Goal: Task Accomplishment & Management: Use online tool/utility

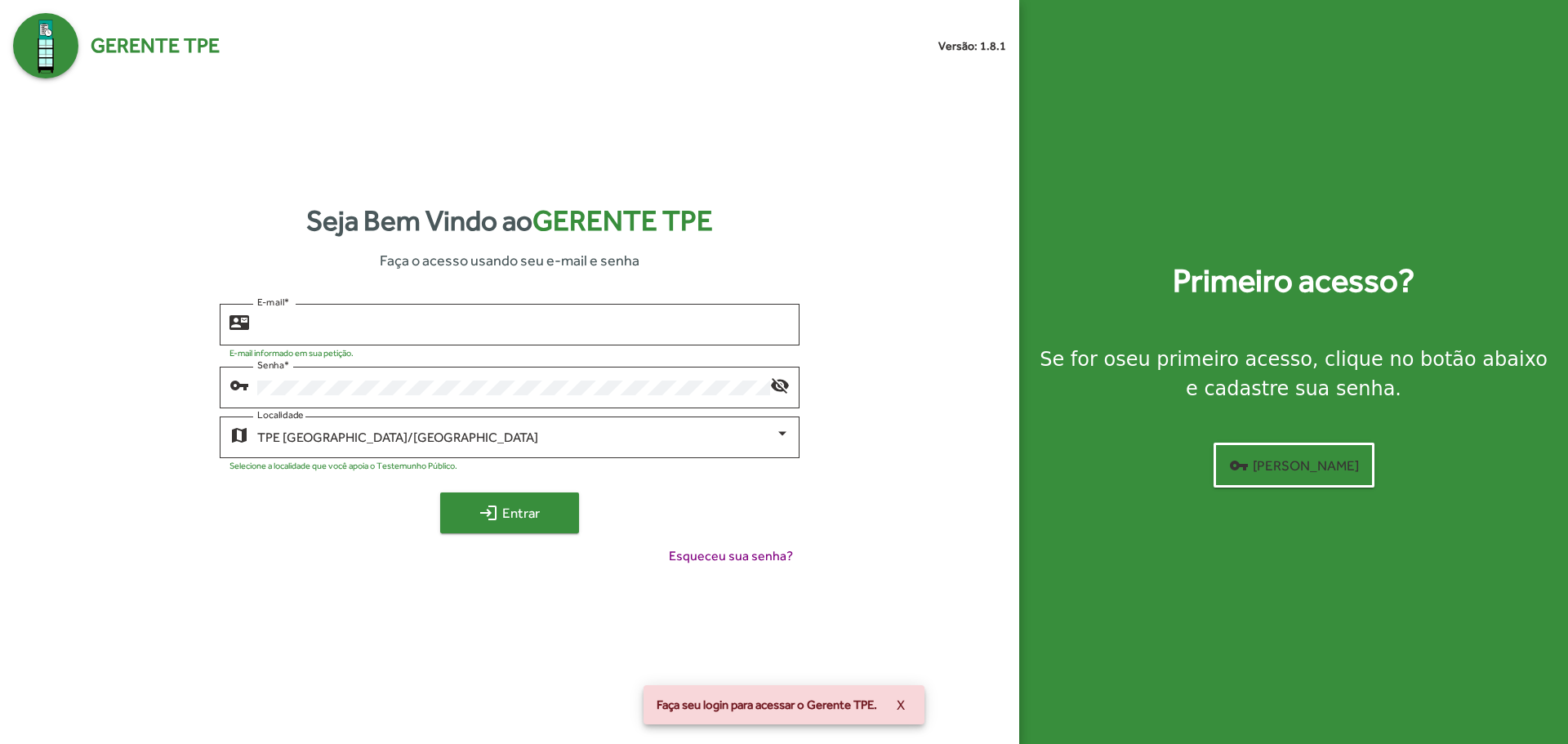
type input "**********"
click at [463, 492] on button "login Entrar" at bounding box center [510, 513] width 139 height 41
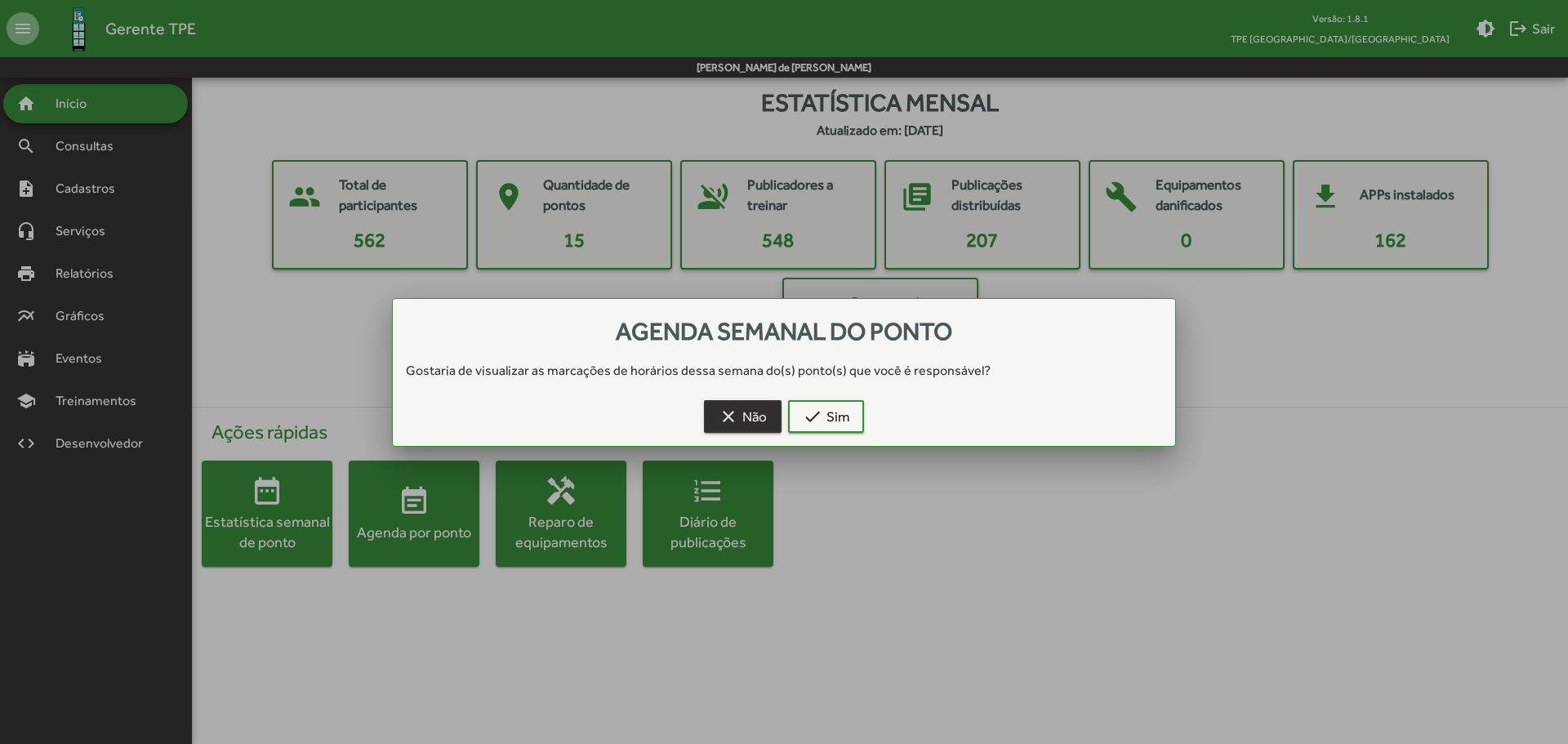
click at [728, 425] on mat-icon "clear" at bounding box center [728, 416] width 20 height 20
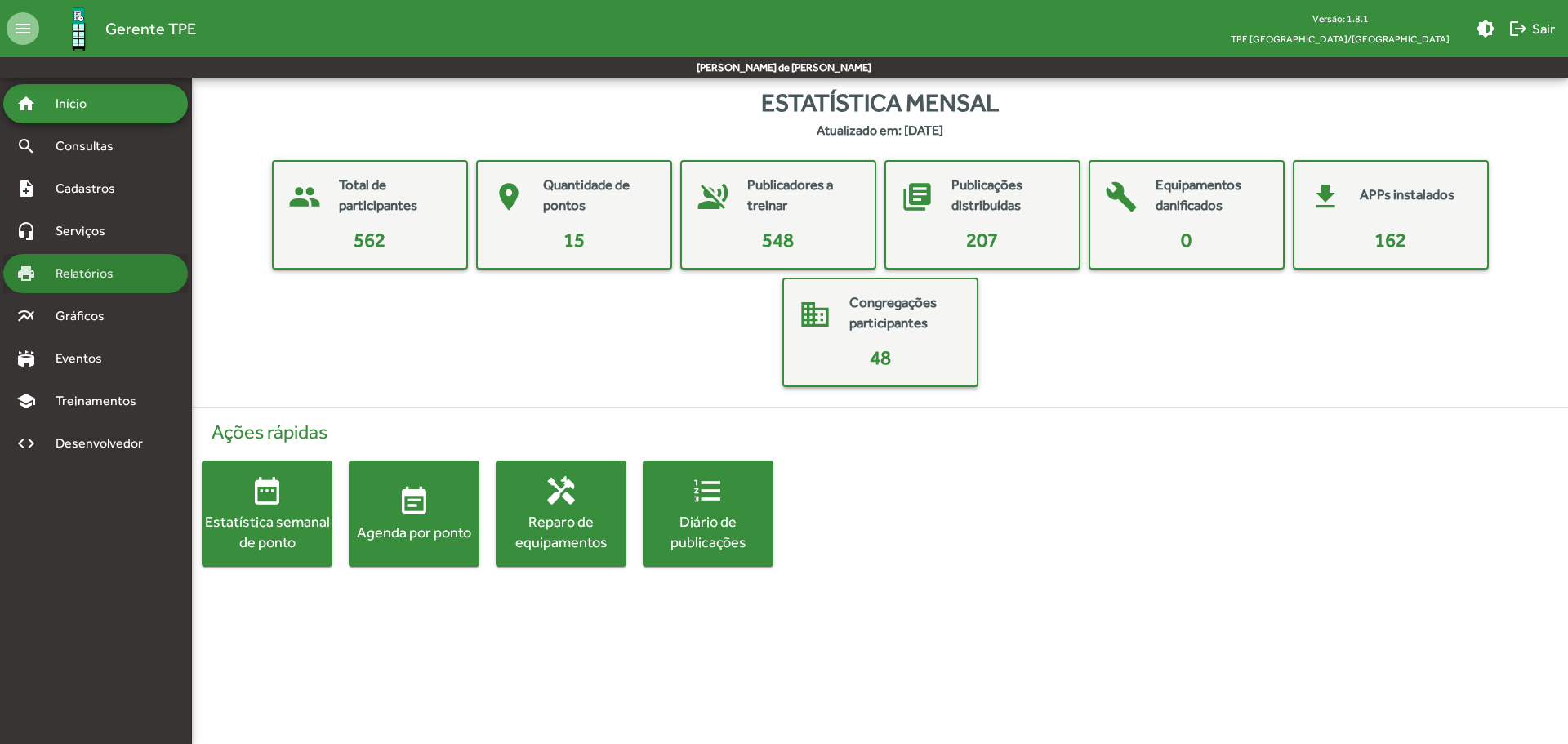
click at [102, 265] on span "Relatórios" at bounding box center [90, 273] width 89 height 20
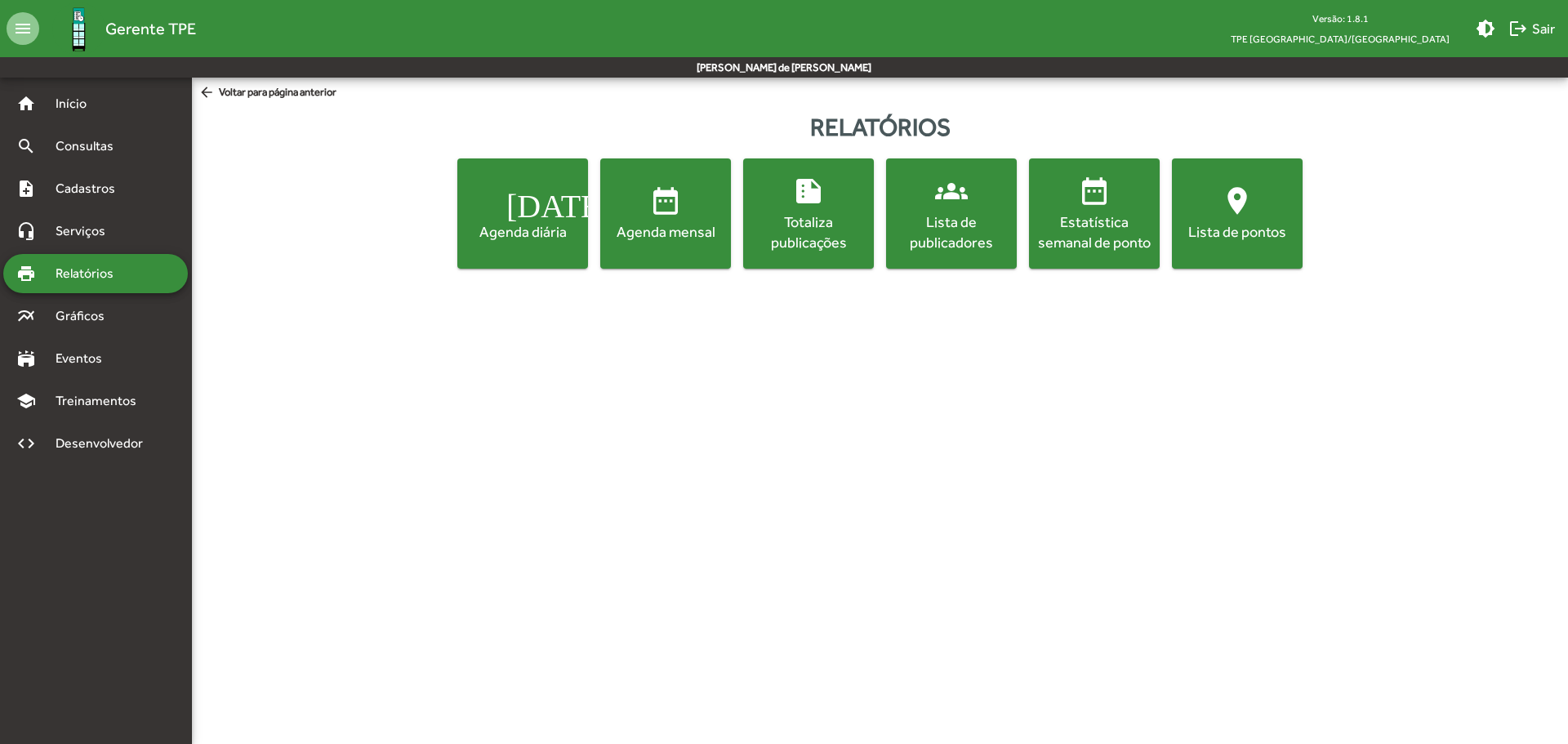
click at [946, 250] on div "Lista de publicadores" at bounding box center [951, 232] width 124 height 41
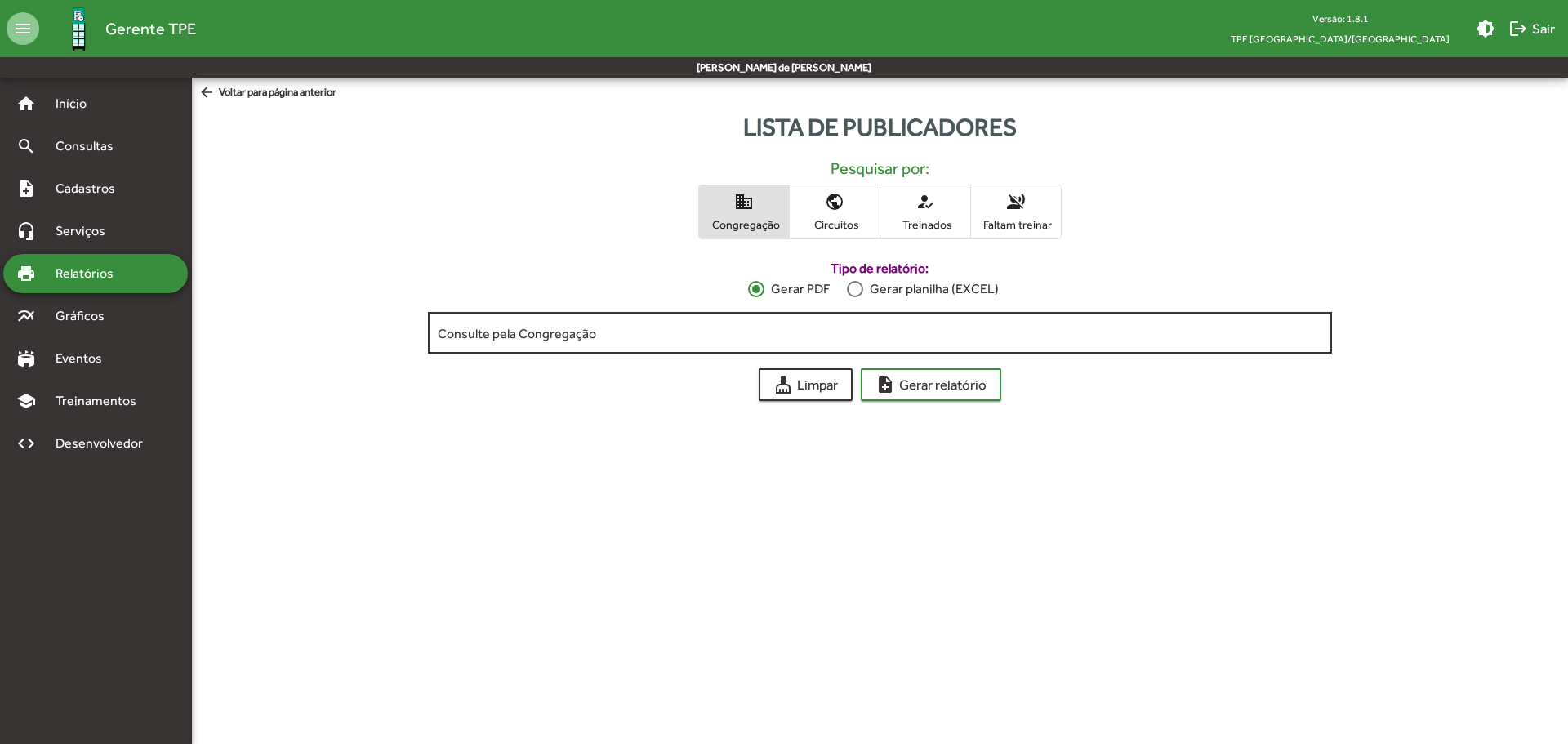
click at [770, 329] on input "Consulte pela Congregação" at bounding box center [880, 333] width 884 height 15
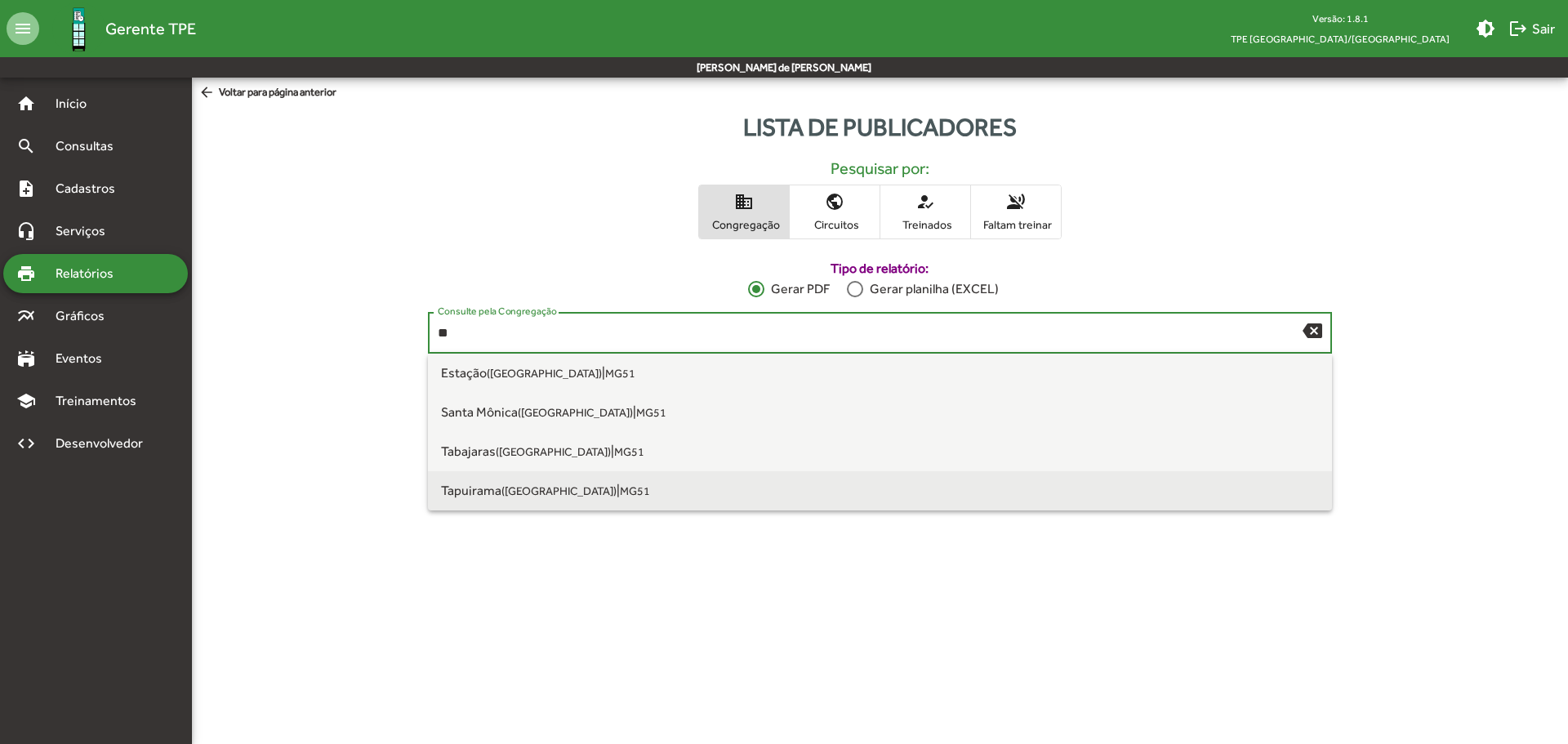
click at [567, 491] on span "Tapuirama ([GEOGRAPHIC_DATA]) | MG51" at bounding box center [880, 491] width 878 height 39
type input "**********"
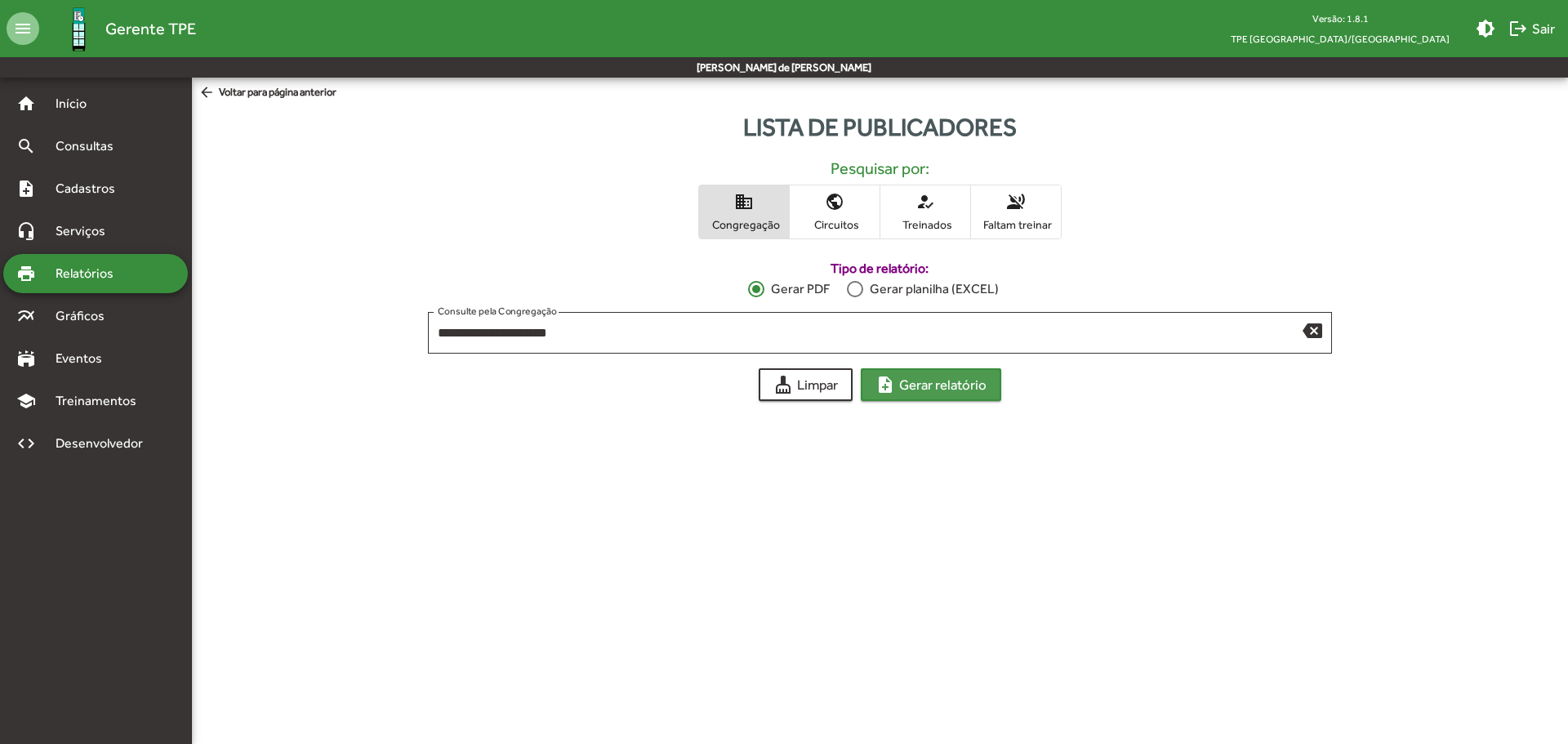
click at [884, 394] on mat-icon "note_add" at bounding box center [885, 384] width 20 height 20
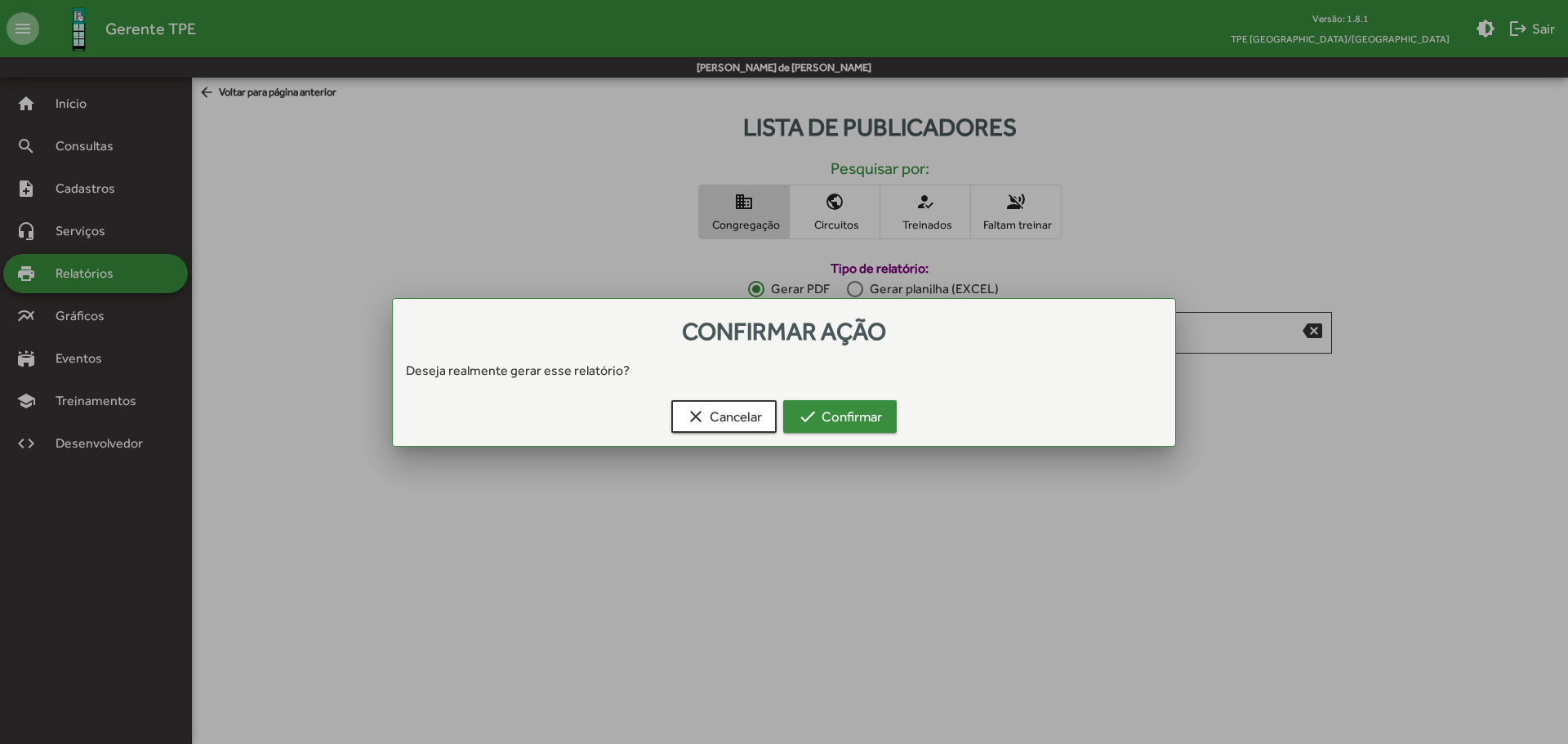
click at [864, 413] on span "check Confirmar" at bounding box center [840, 416] width 85 height 29
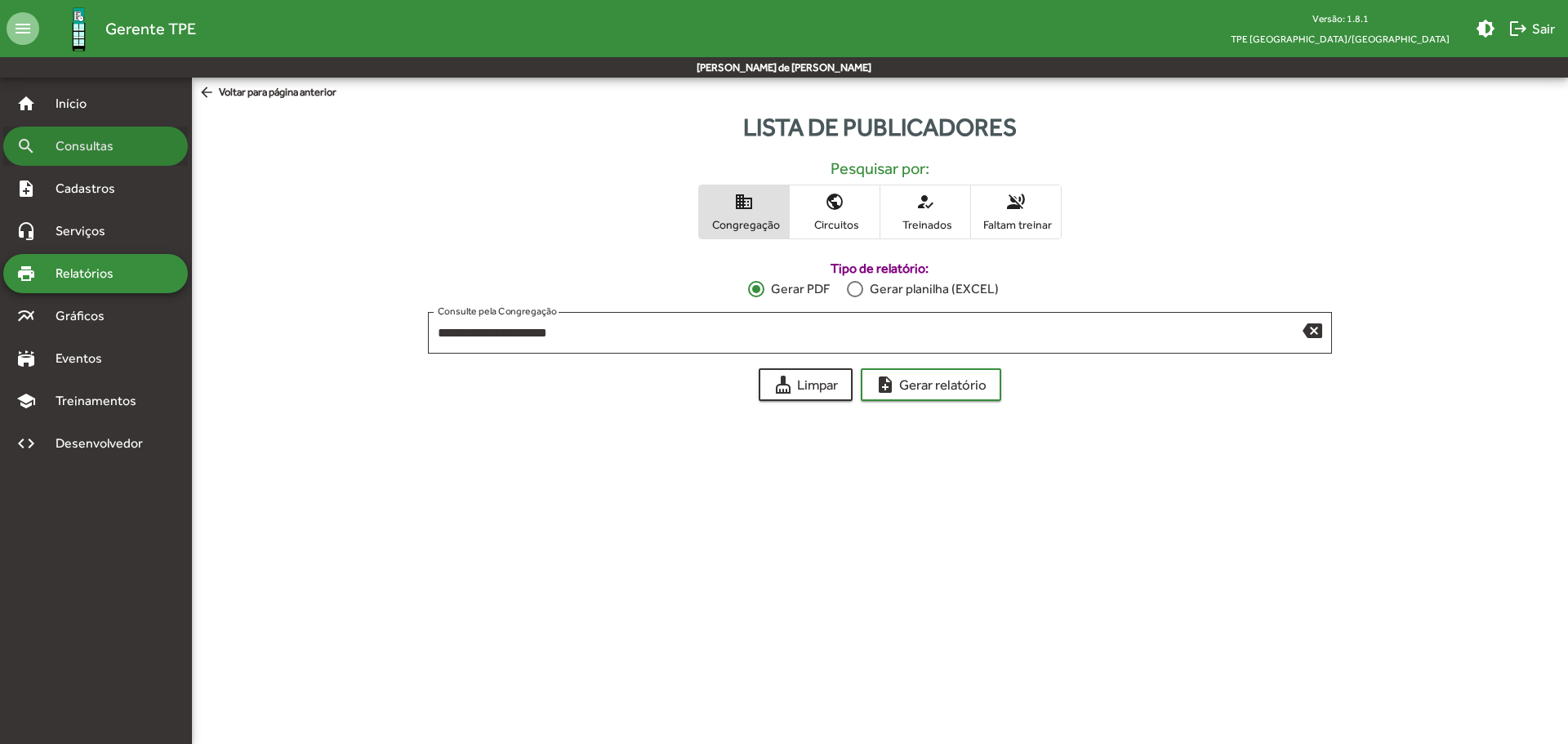
click at [85, 144] on span "Consultas" at bounding box center [90, 146] width 89 height 20
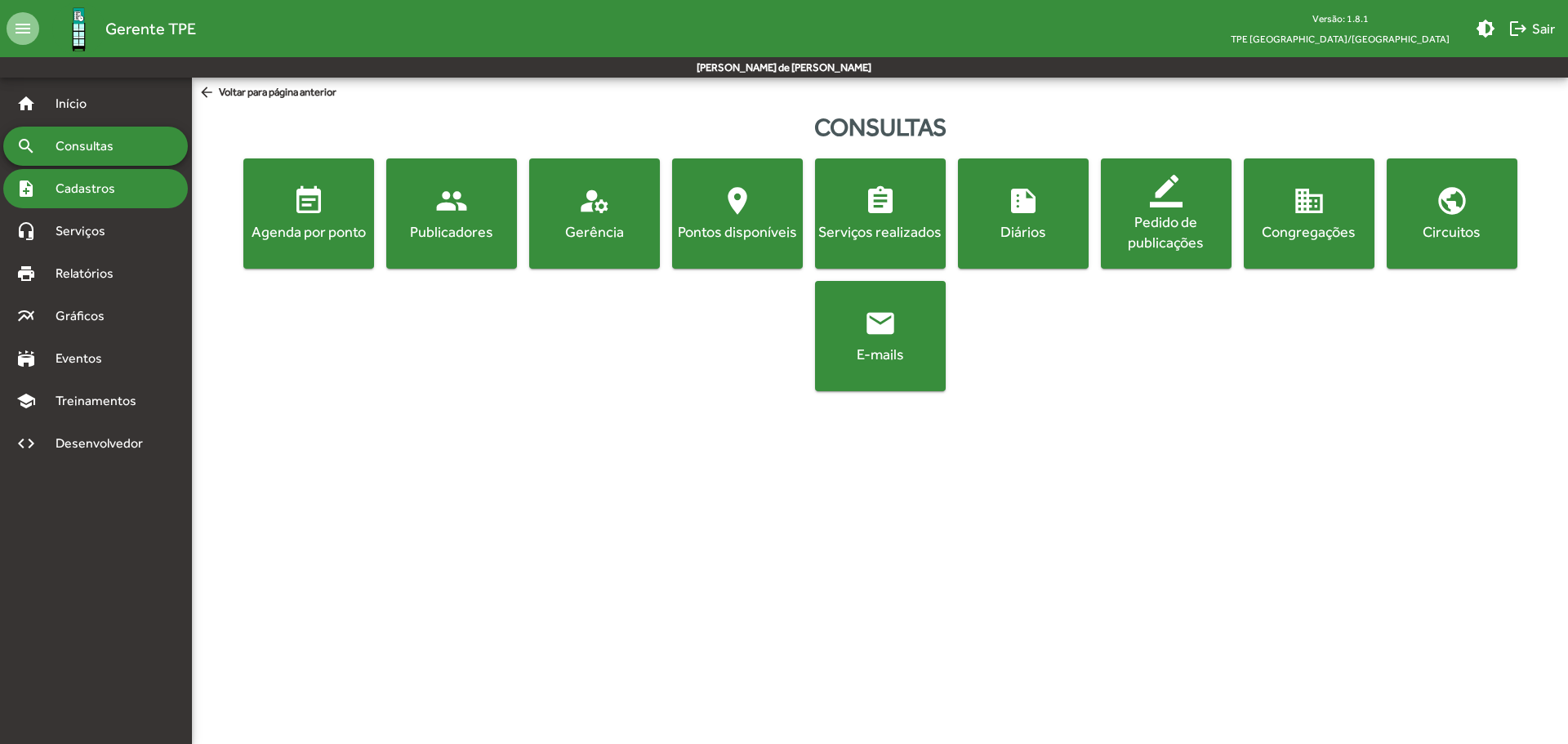
click at [96, 198] on span "Cadastros" at bounding box center [91, 189] width 90 height 20
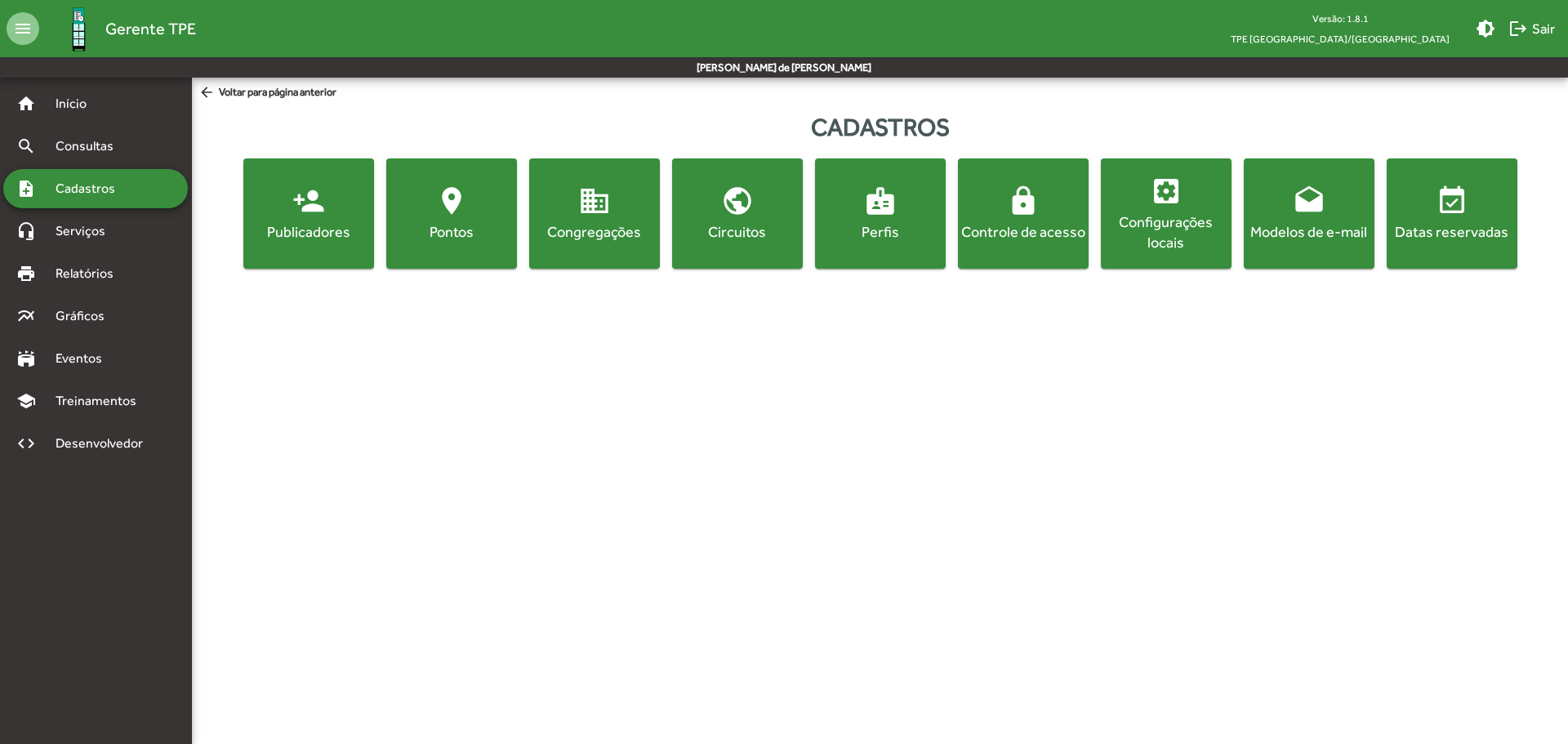
click at [308, 220] on span "person_add Publicadores" at bounding box center [308, 212] width 124 height 57
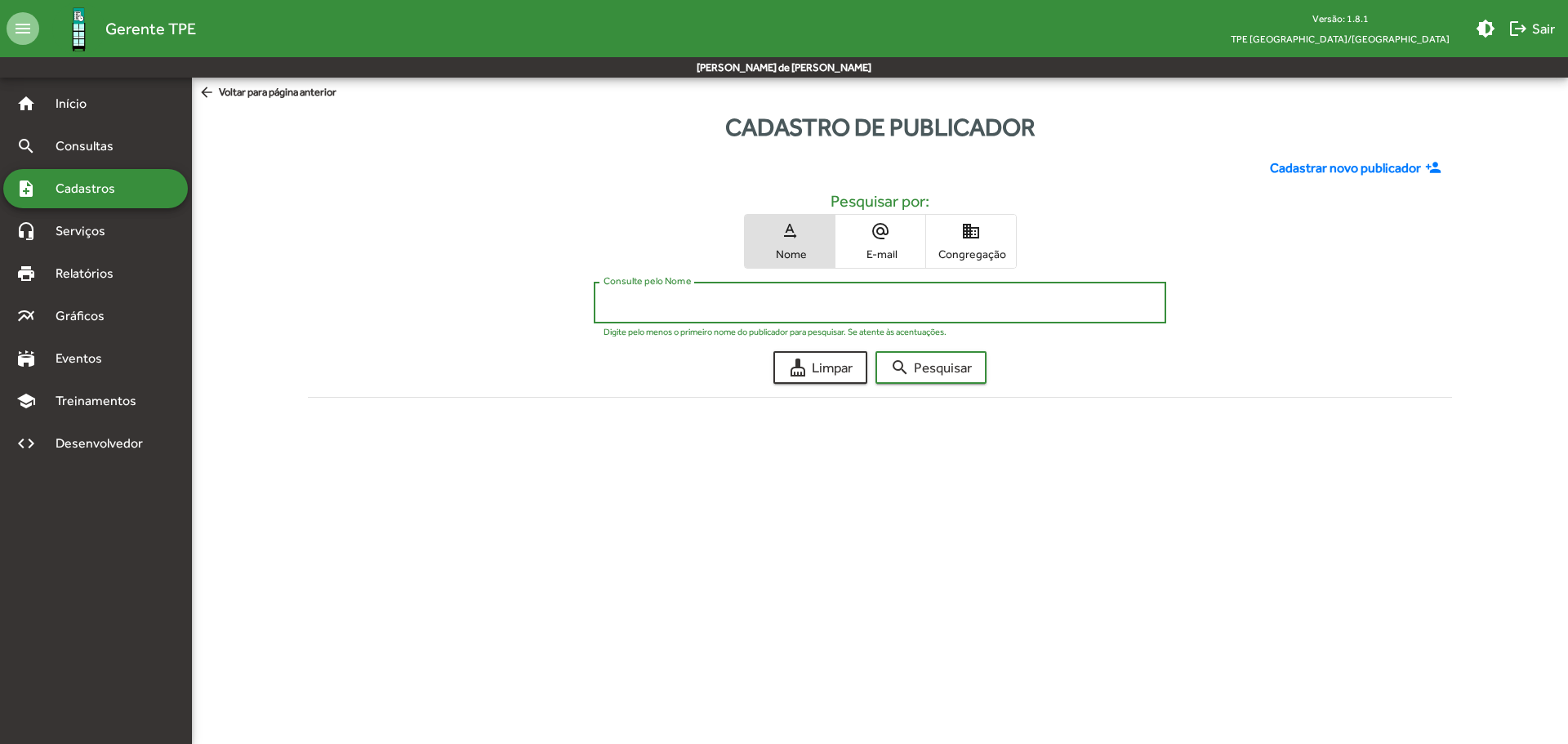
click at [686, 306] on input "Consulte pelo Nome" at bounding box center [879, 302] width 552 height 15
type input "********"
click at [961, 369] on span "search Pesquisar" at bounding box center [931, 367] width 82 height 29
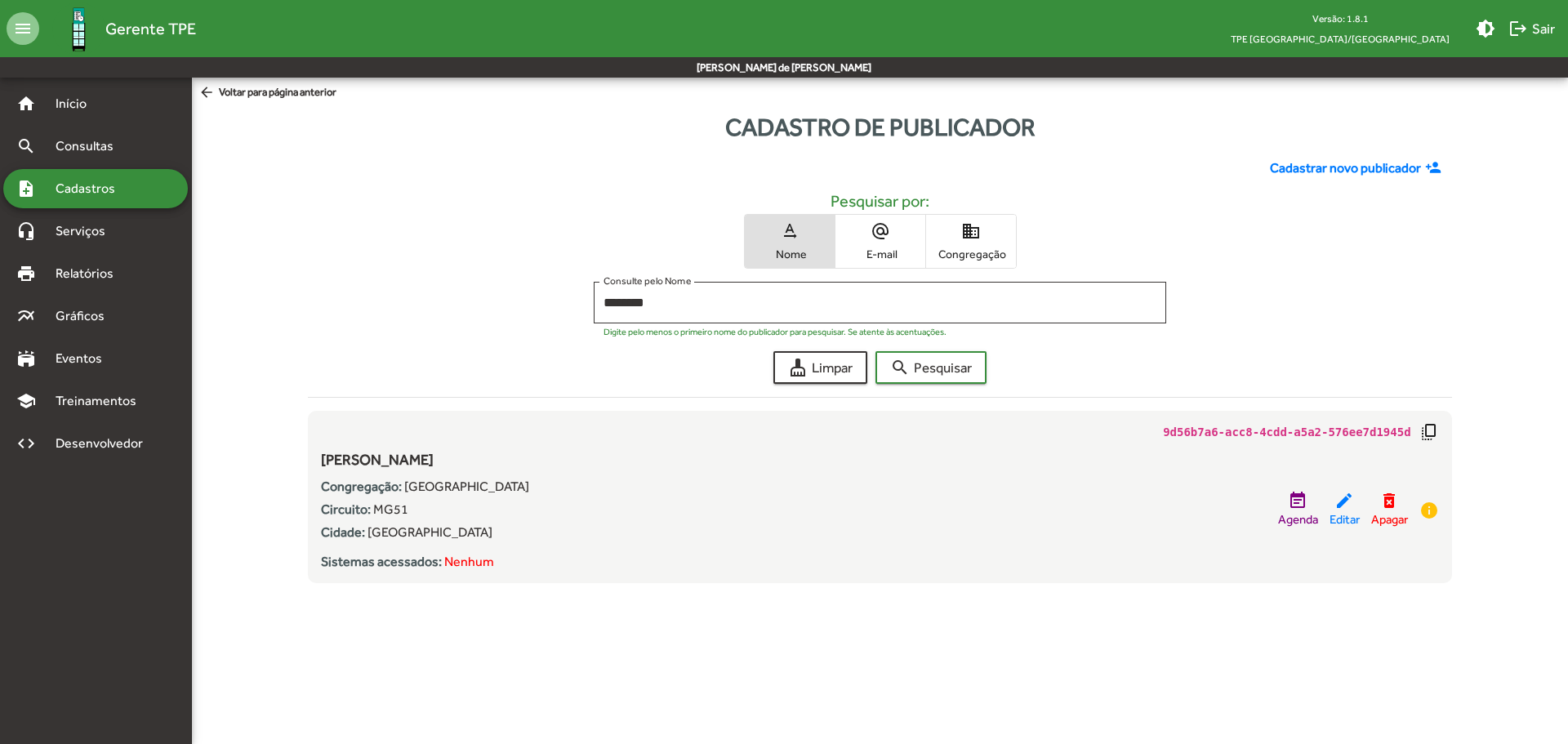
click at [953, 246] on span "domain Congregação" at bounding box center [971, 241] width 90 height 53
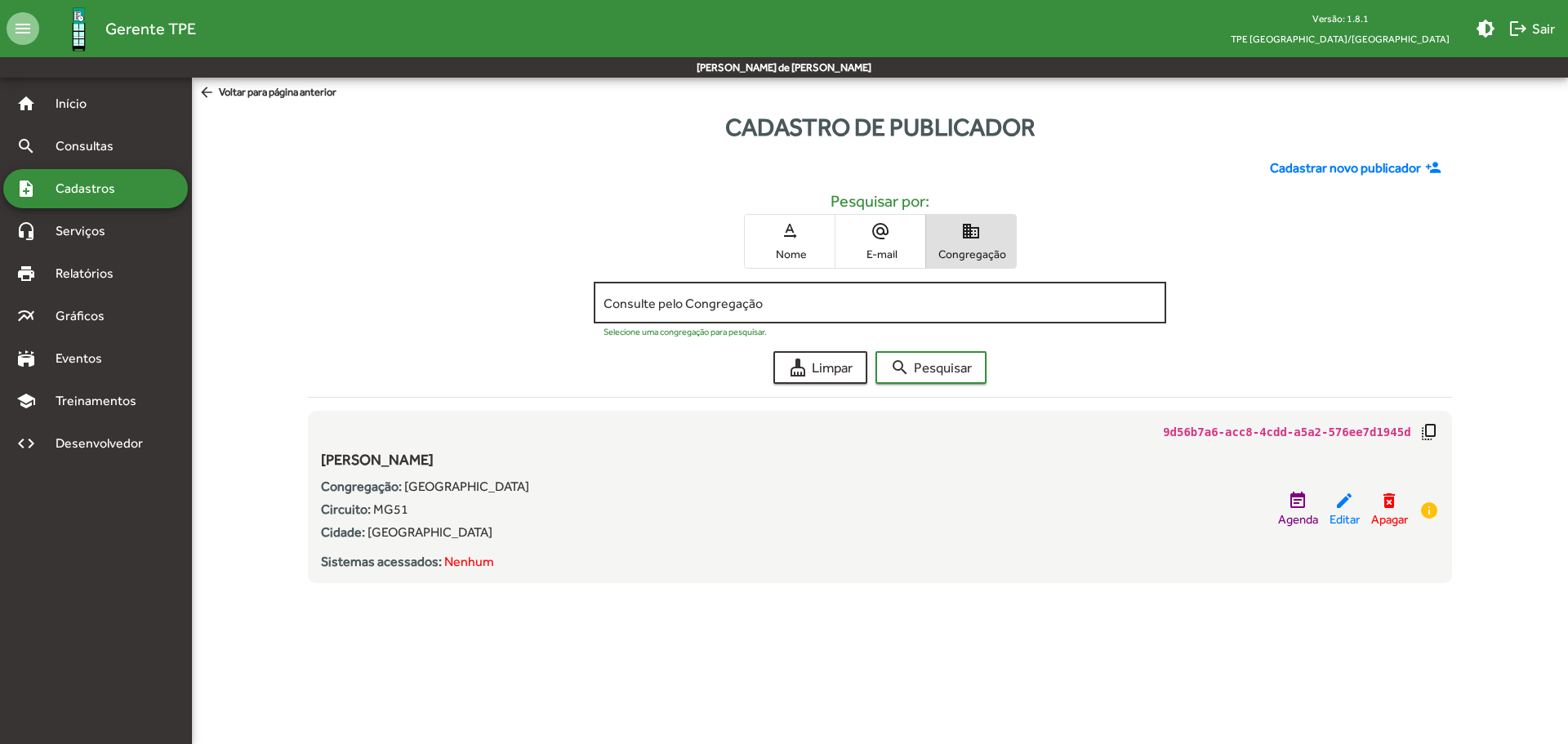
click at [751, 303] on input "Consulte pelo Congregação" at bounding box center [879, 302] width 552 height 15
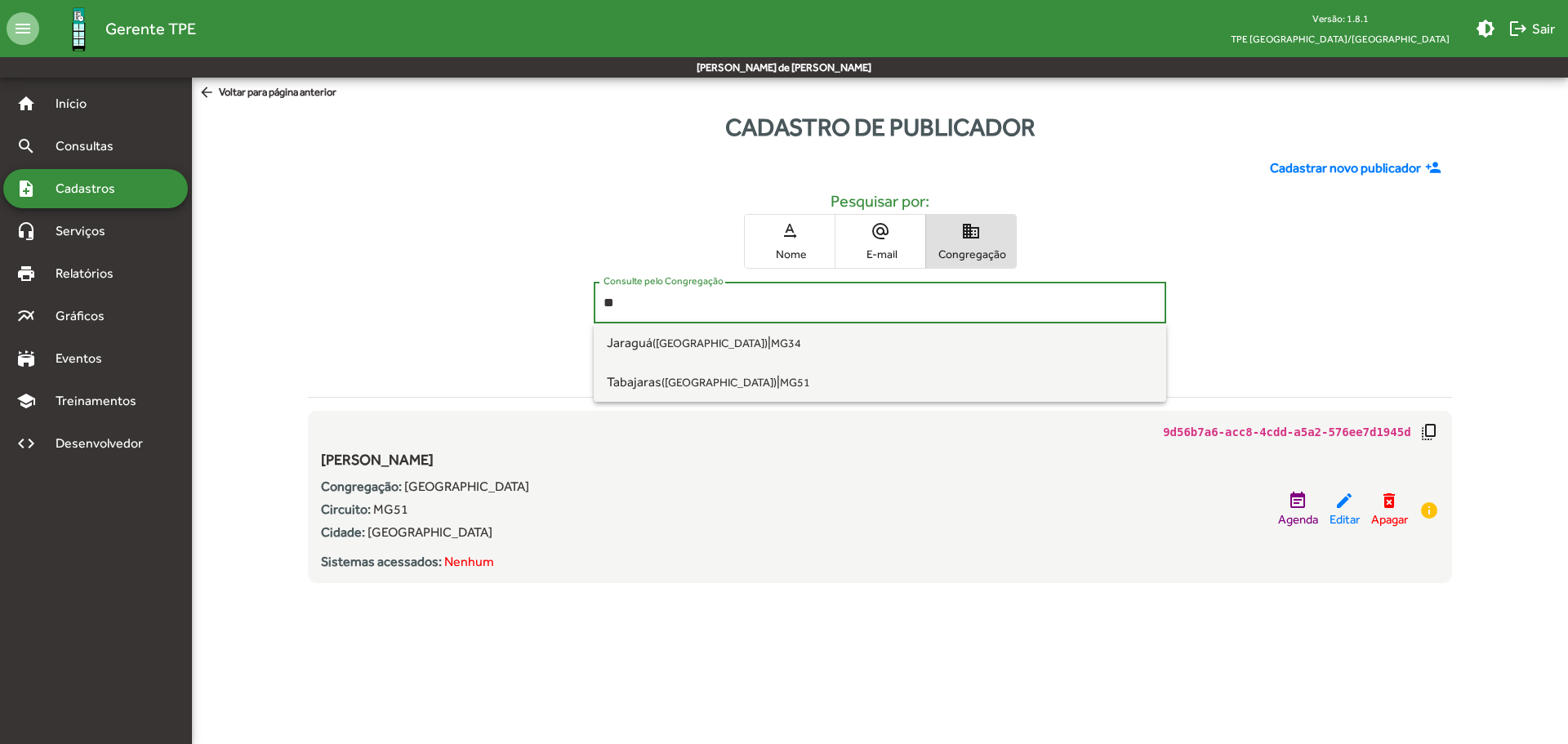
type input "*"
click at [705, 378] on small "([GEOGRAPHIC_DATA])" at bounding box center [762, 381] width 115 height 13
type input "**********"
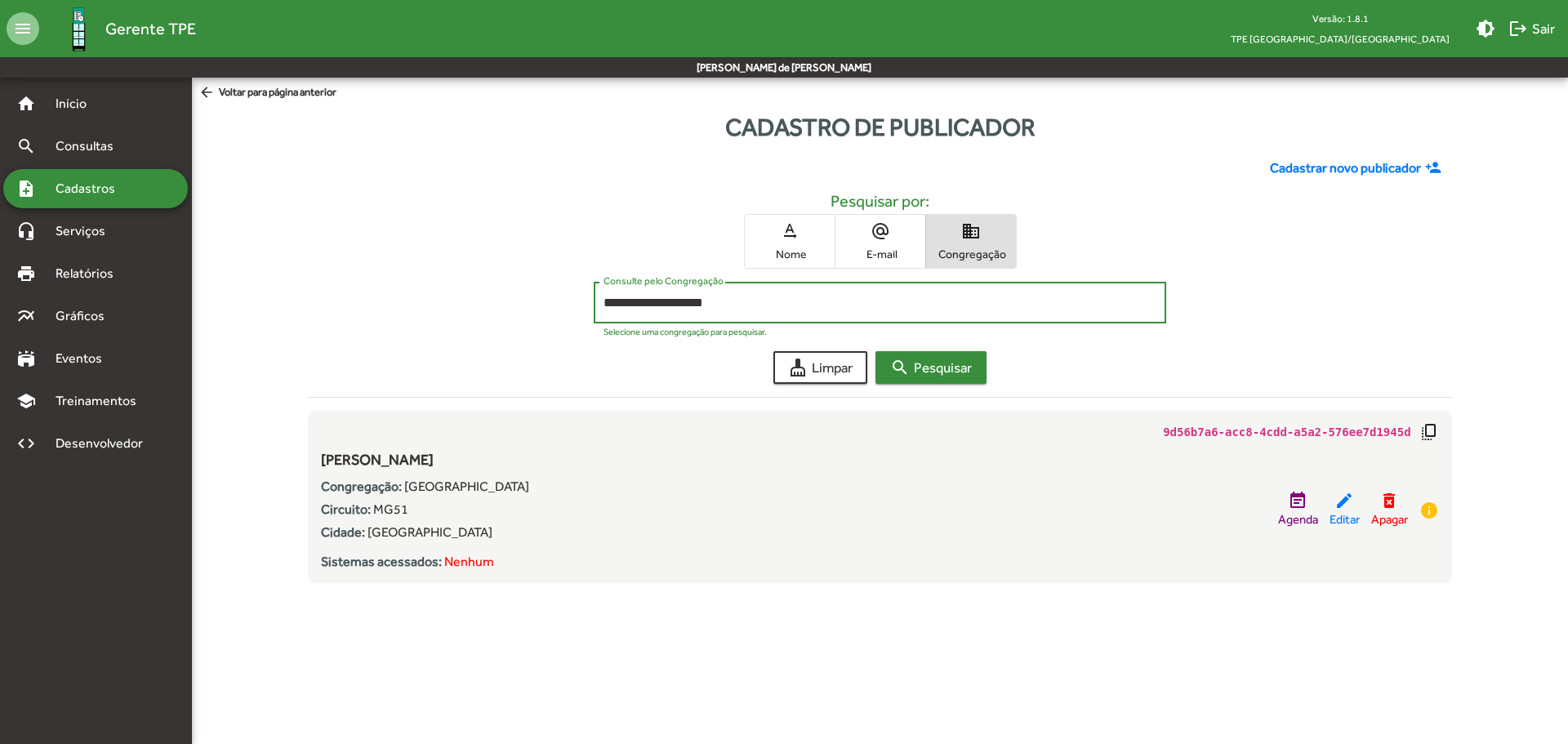
click at [911, 369] on span "search Pesquisar" at bounding box center [931, 367] width 82 height 29
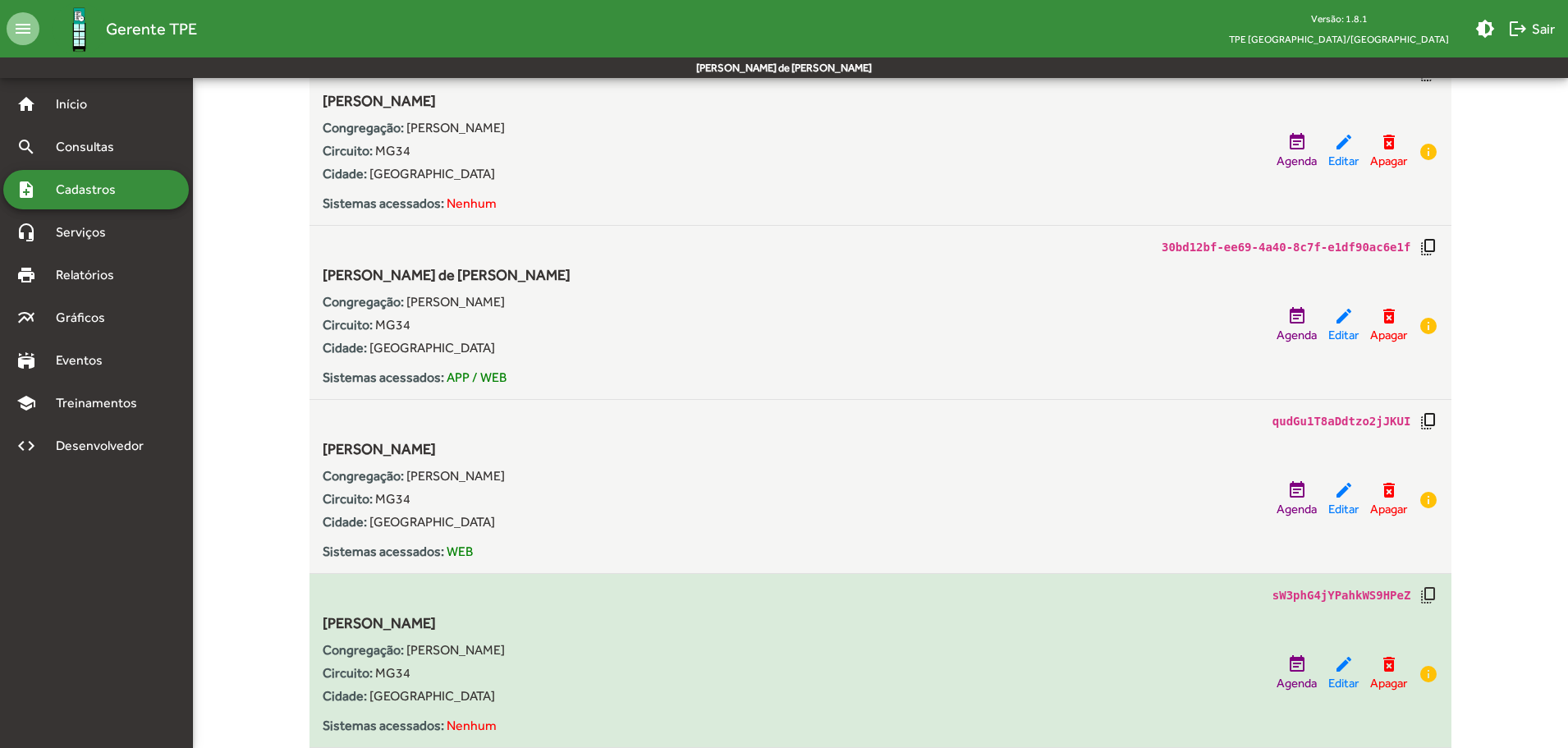
scroll to position [739, 0]
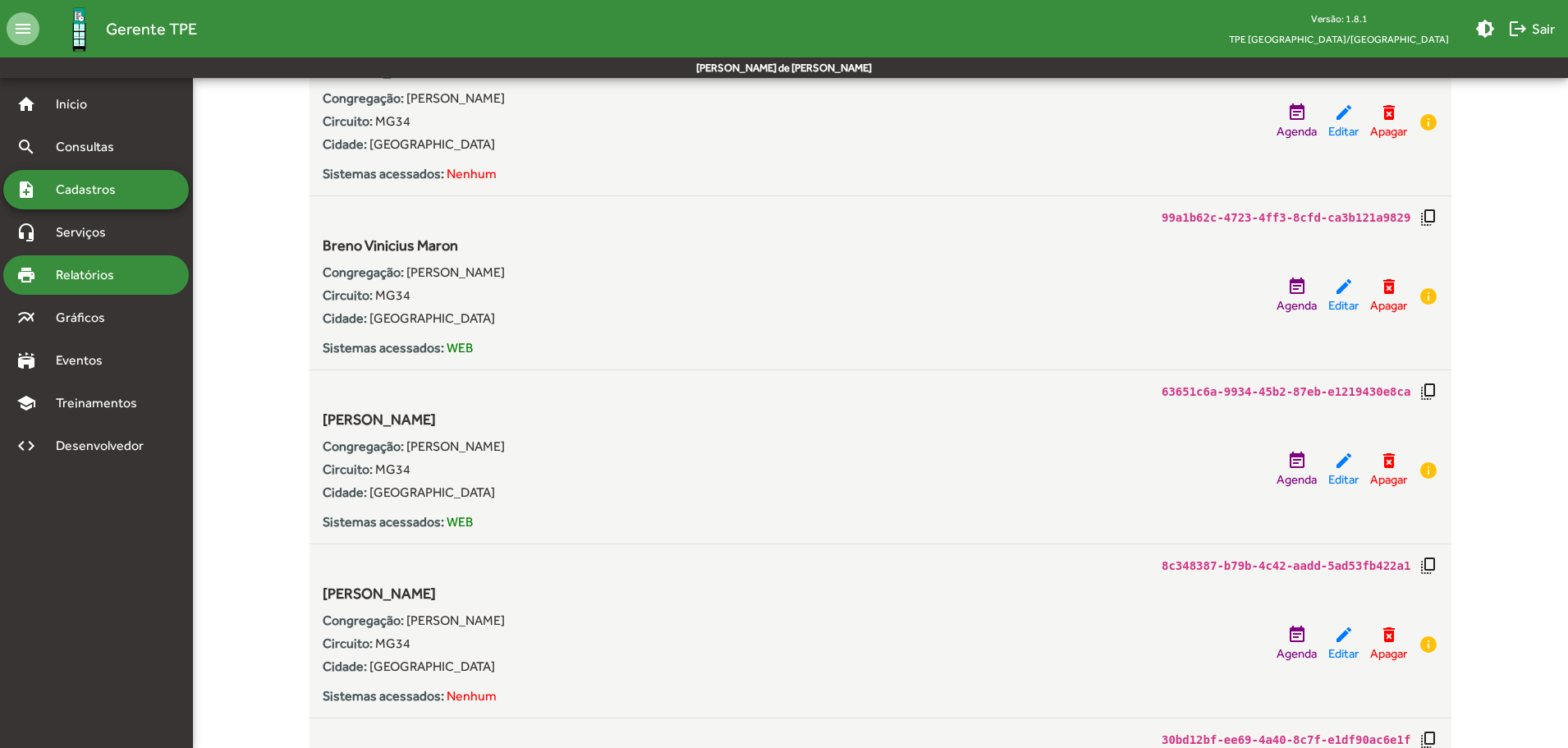
click at [71, 274] on span "Relatórios" at bounding box center [91, 274] width 89 height 20
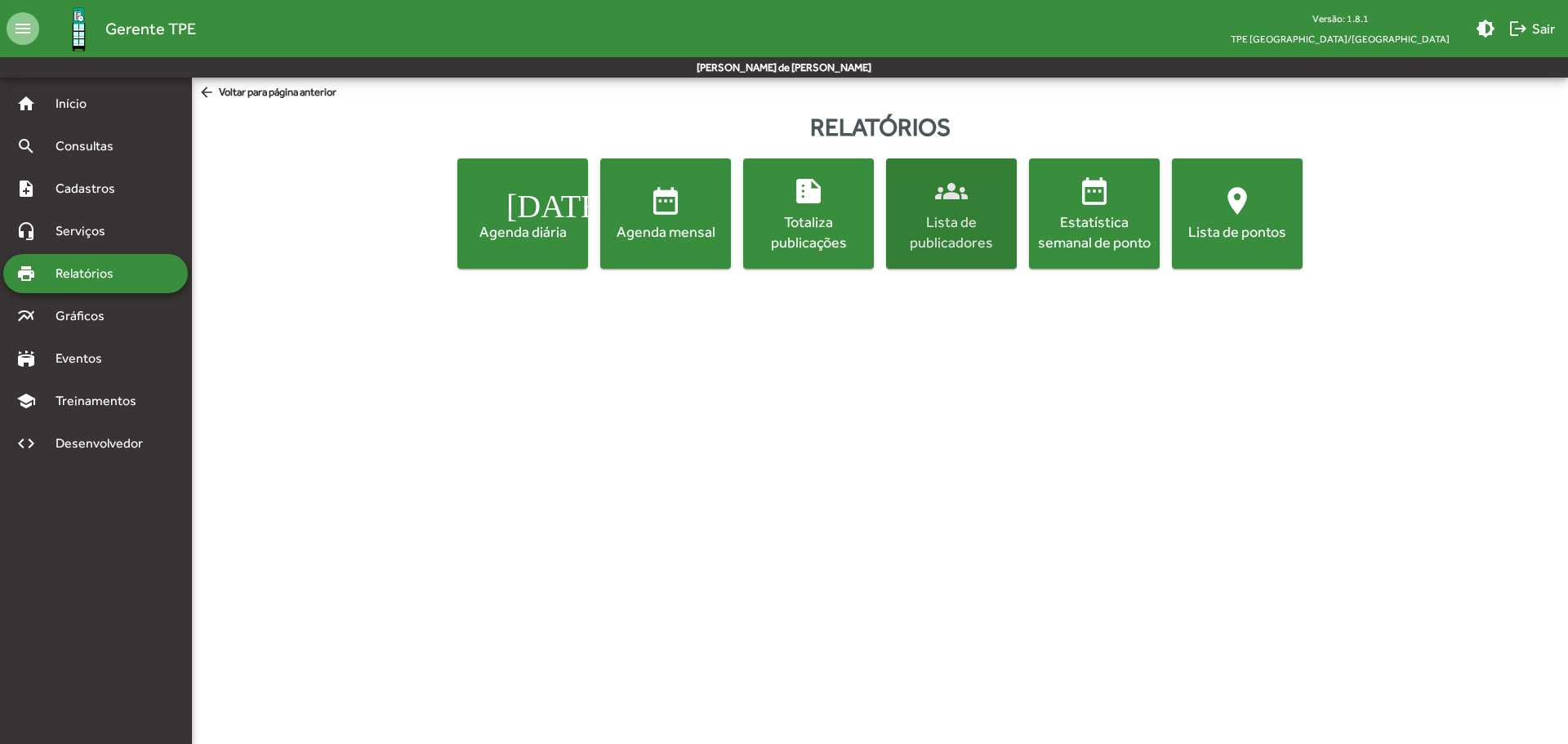
click at [935, 224] on div "Lista de publicadores" at bounding box center [951, 232] width 124 height 41
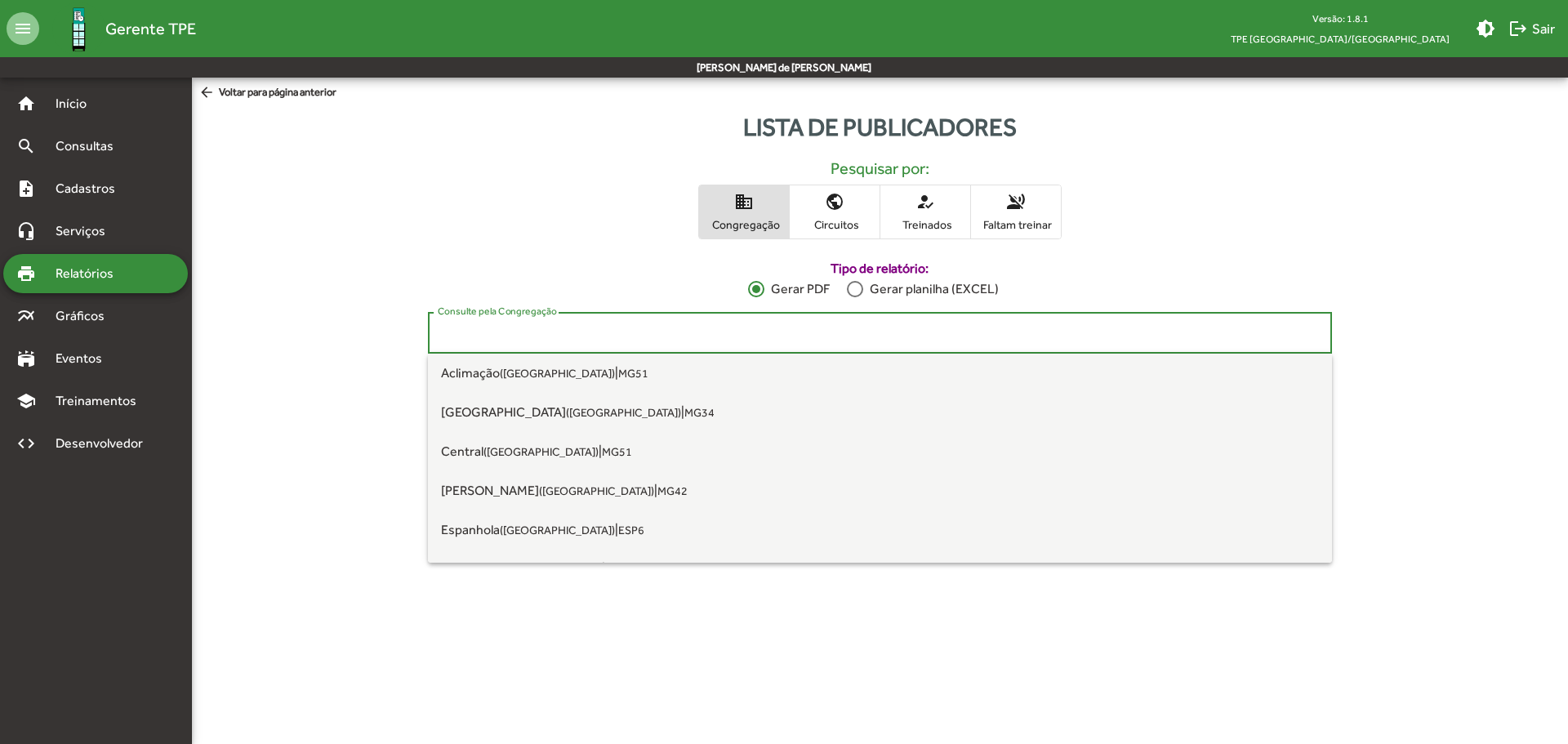
click at [544, 340] on input "Consulte pela Congregação" at bounding box center [880, 333] width 884 height 15
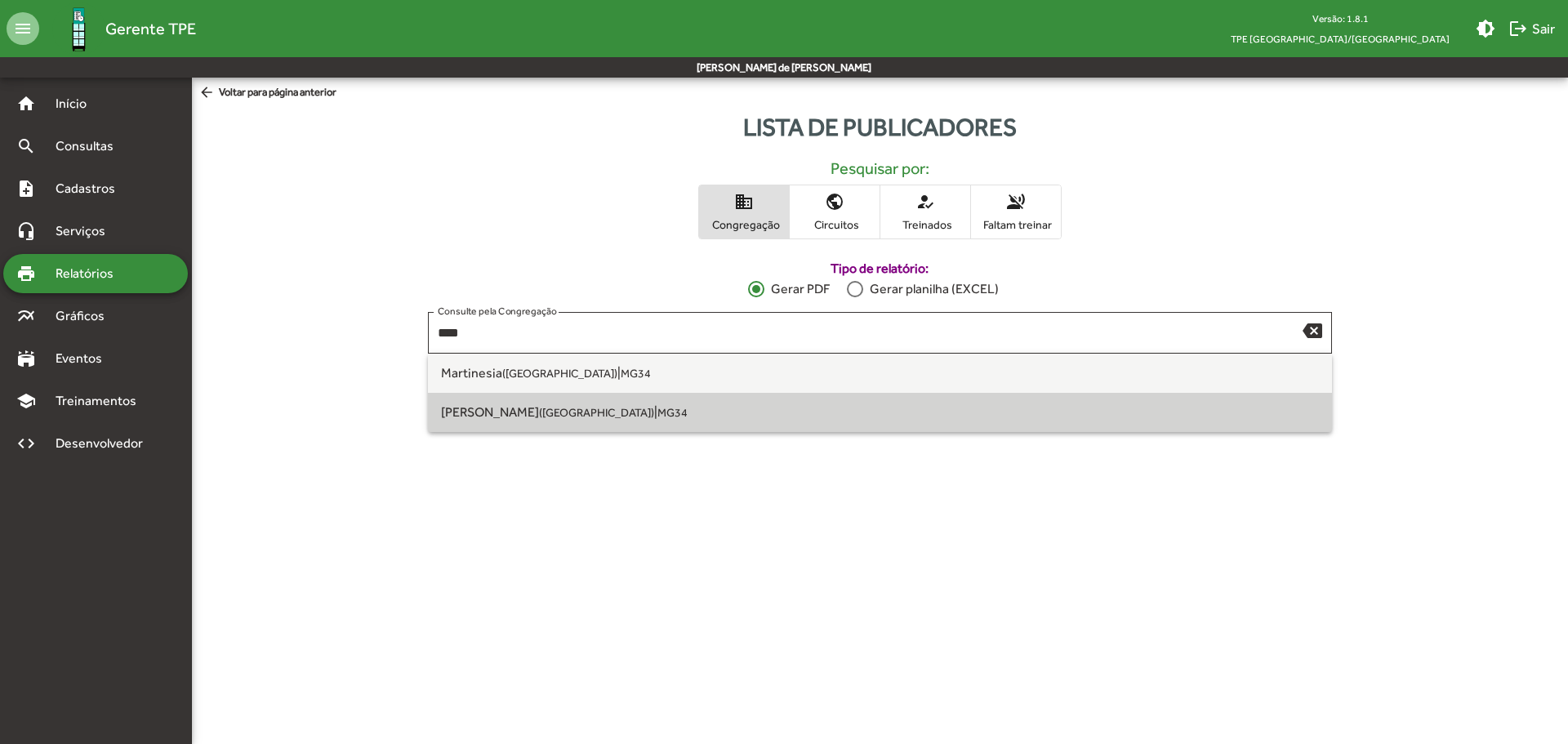
click at [539, 419] on small "([GEOGRAPHIC_DATA])" at bounding box center [596, 412] width 115 height 13
type input "**********"
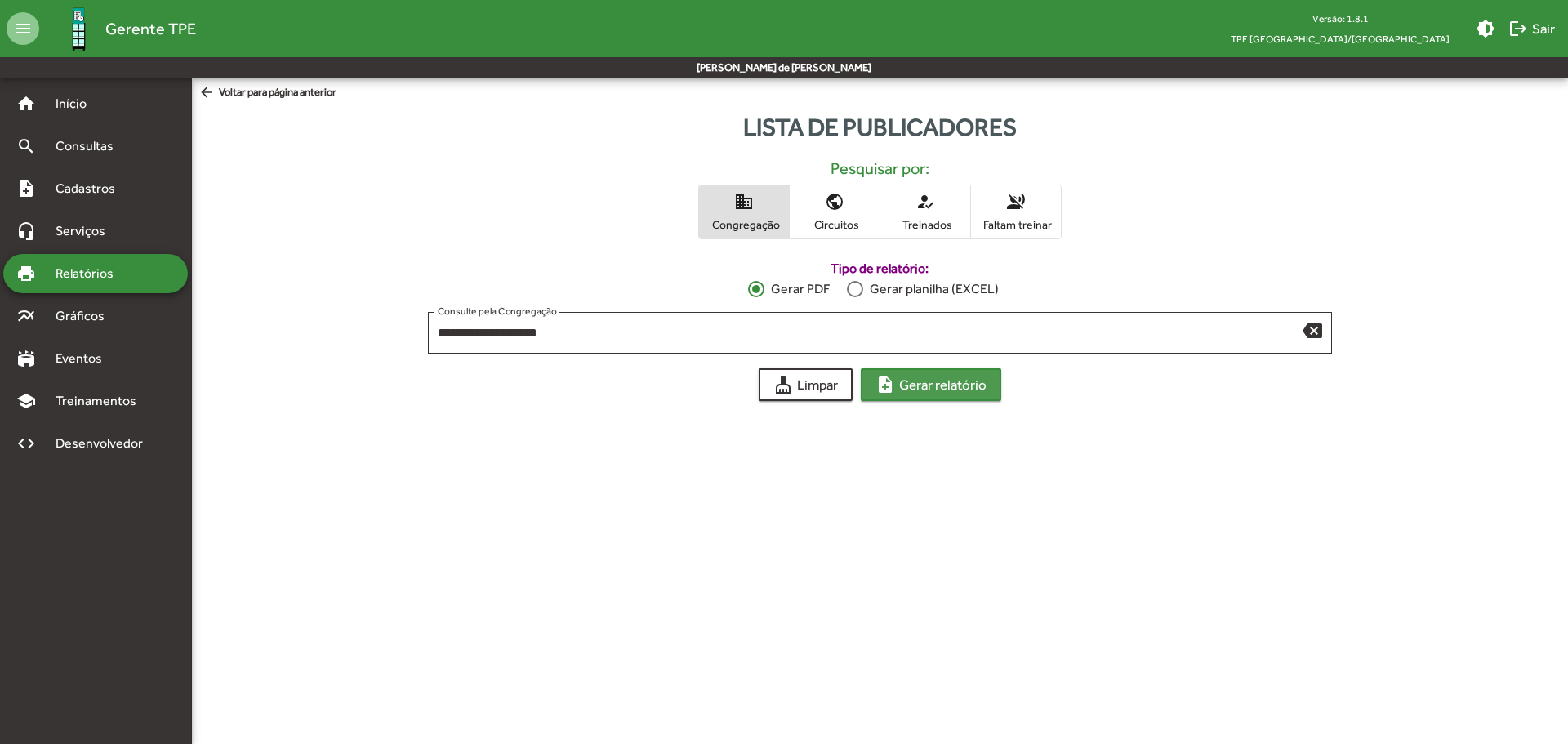
click at [948, 382] on span "note_add Gerar relatório" at bounding box center [931, 384] width 111 height 29
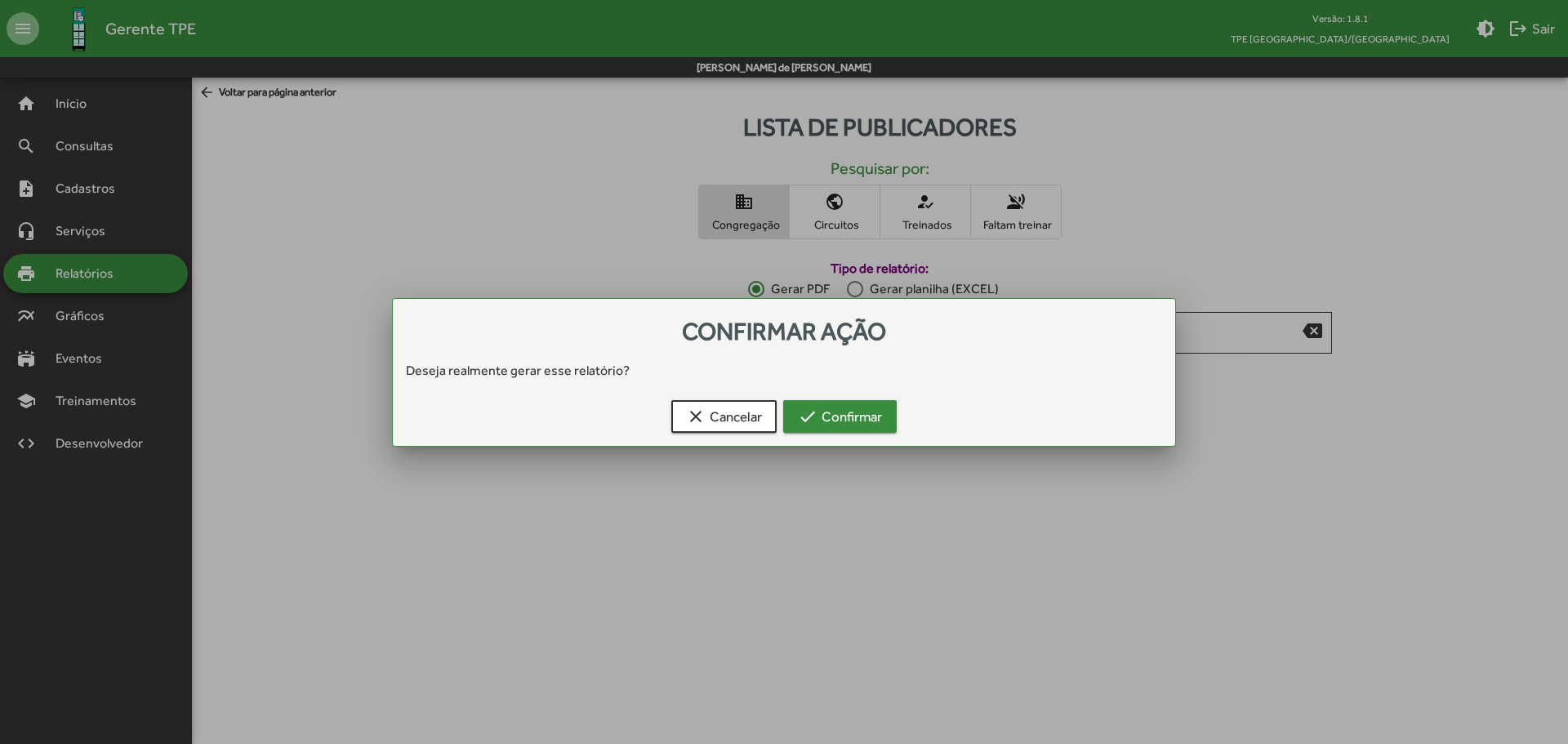
click at [839, 423] on span "check Confirmar" at bounding box center [840, 416] width 85 height 29
